Goal: Task Accomplishment & Management: Manage account settings

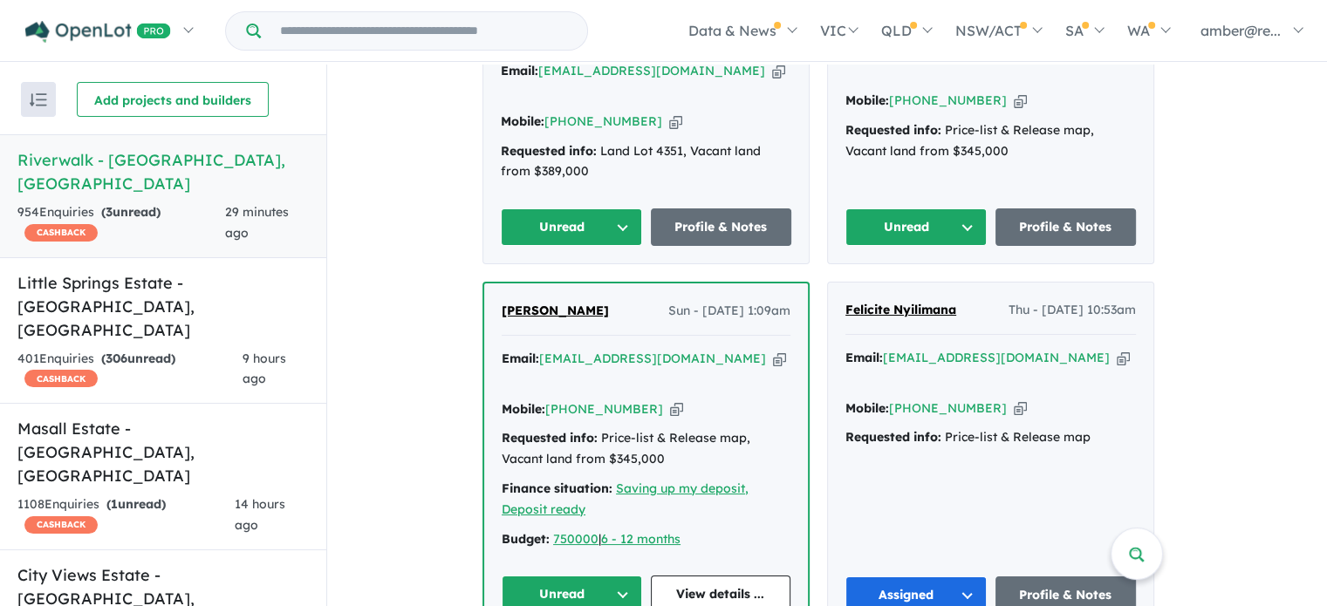
scroll to position [872, 0]
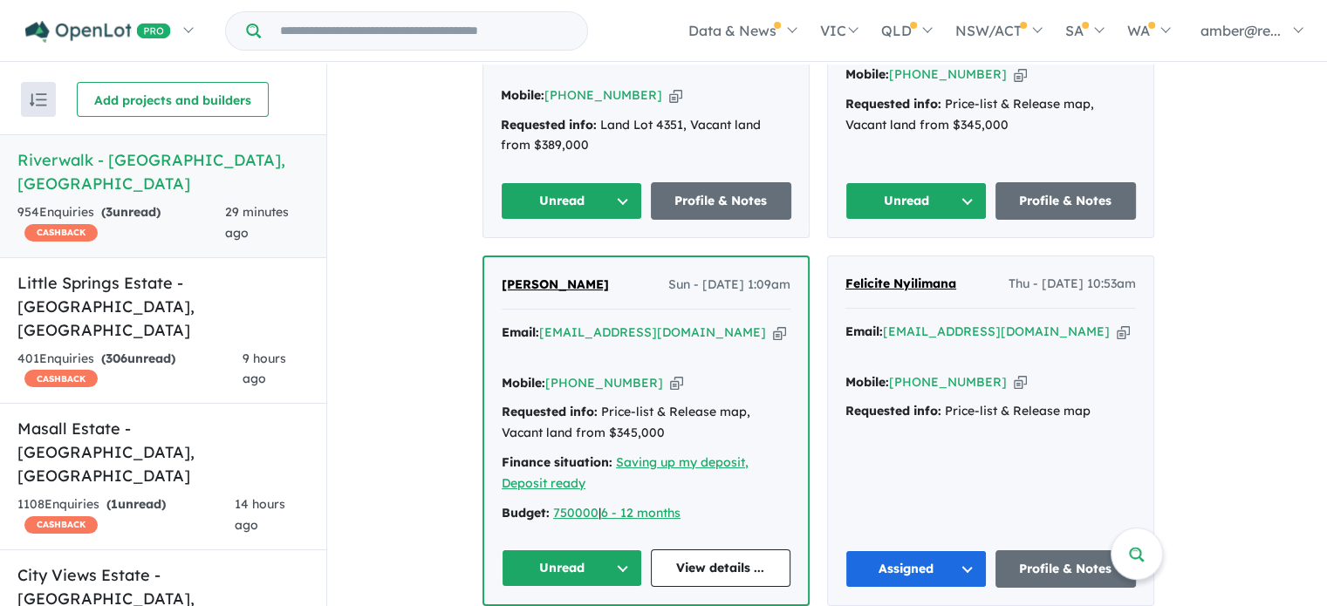
click at [773, 328] on icon "button" at bounding box center [779, 333] width 13 height 18
drag, startPoint x: 731, startPoint y: 325, endPoint x: 752, endPoint y: 317, distance: 22.7
click at [773, 325] on icon "button" at bounding box center [779, 333] width 13 height 18
click at [773, 327] on icon "button" at bounding box center [779, 333] width 13 height 18
click at [735, 550] on link "View details ..." at bounding box center [721, 569] width 140 height 38
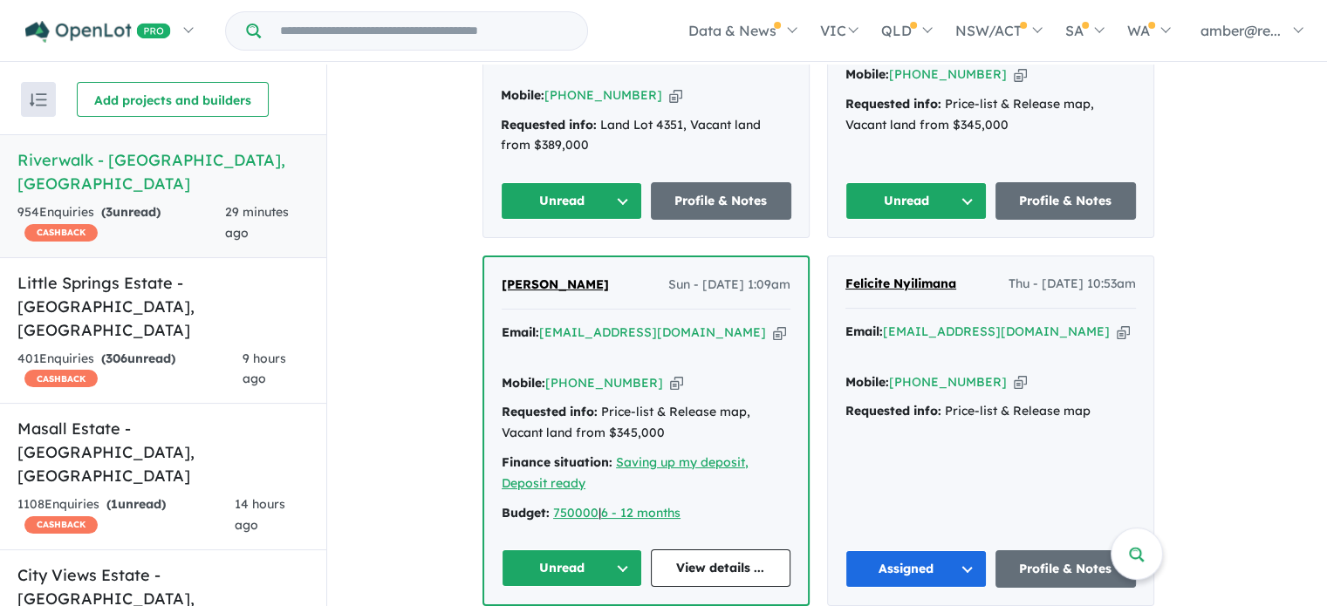
click at [589, 550] on button "Unread" at bounding box center [572, 569] width 140 height 38
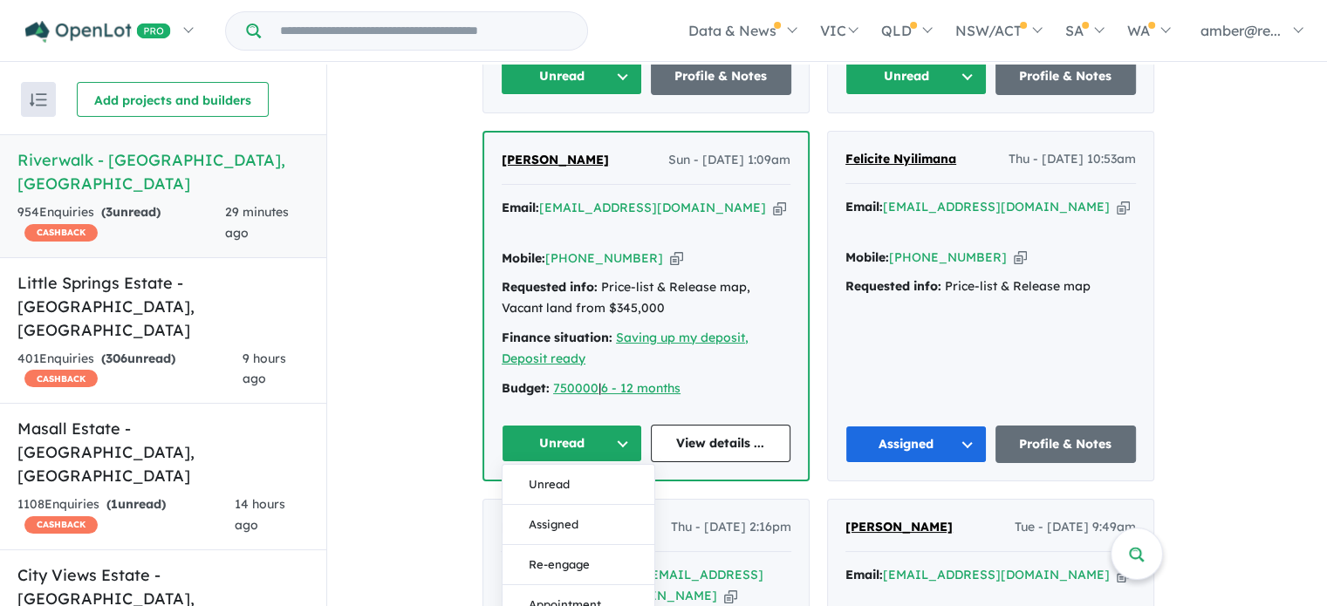
scroll to position [1047, 0]
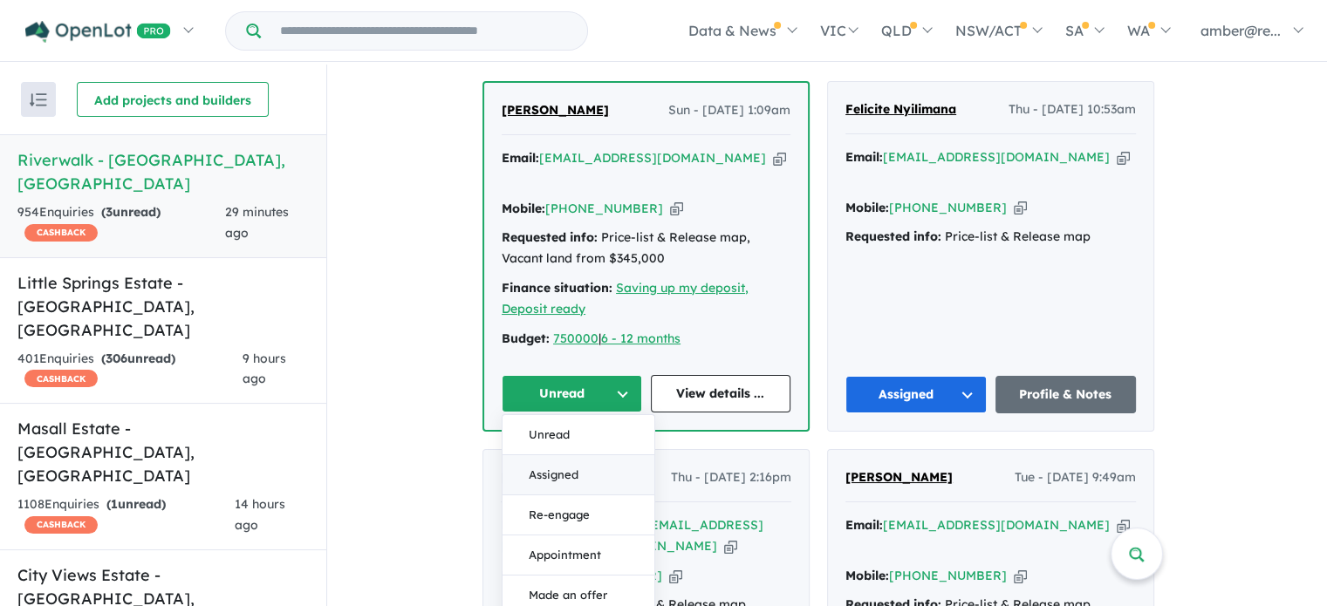
click at [621, 455] on button "Assigned" at bounding box center [578, 475] width 152 height 40
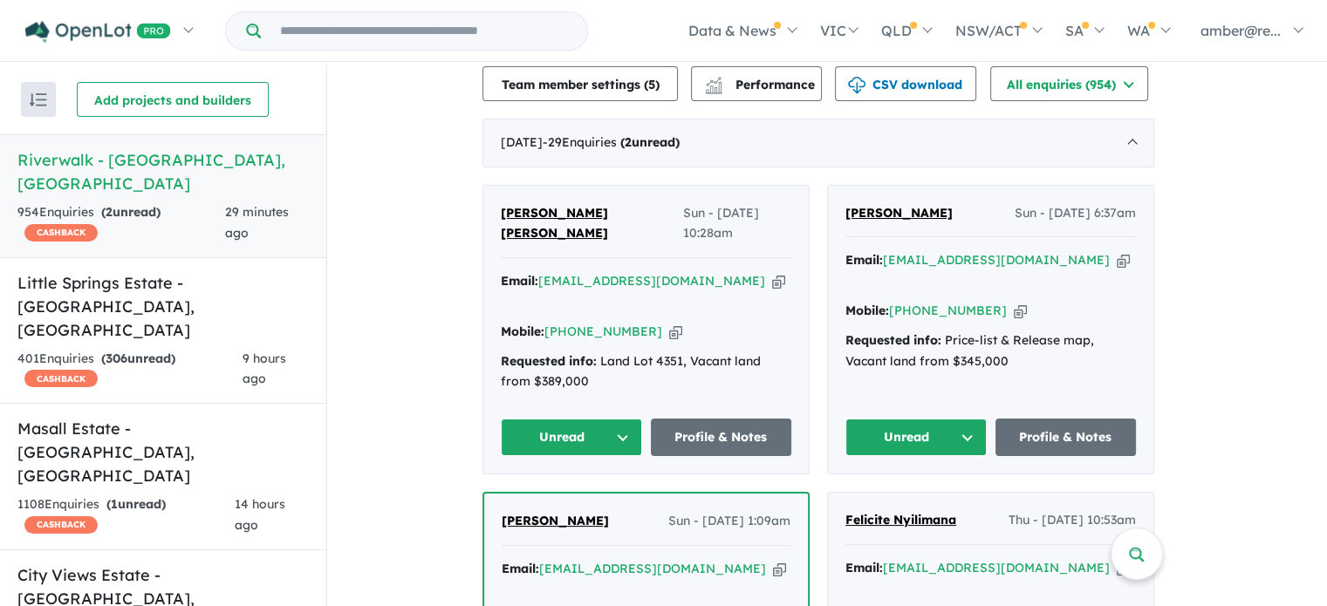
scroll to position [611, 0]
